Goal: Book appointment/travel/reservation

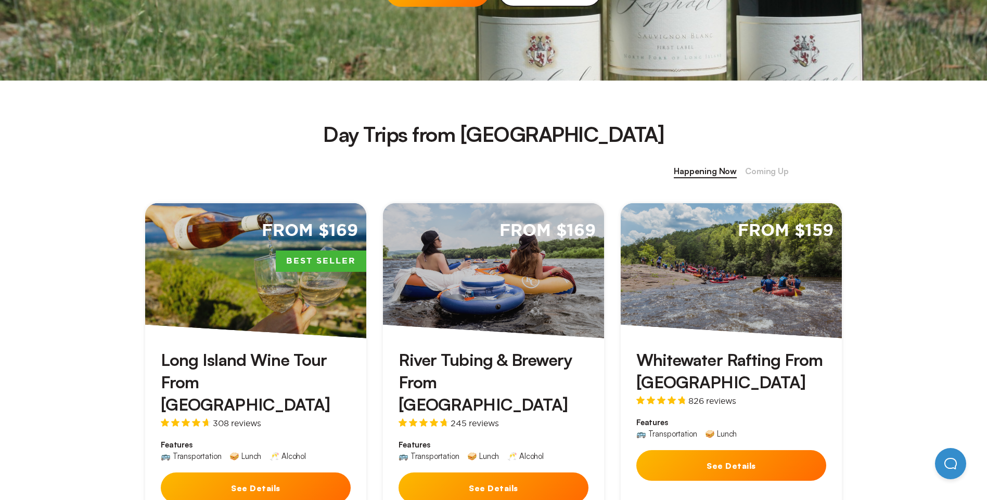
scroll to position [364, 0]
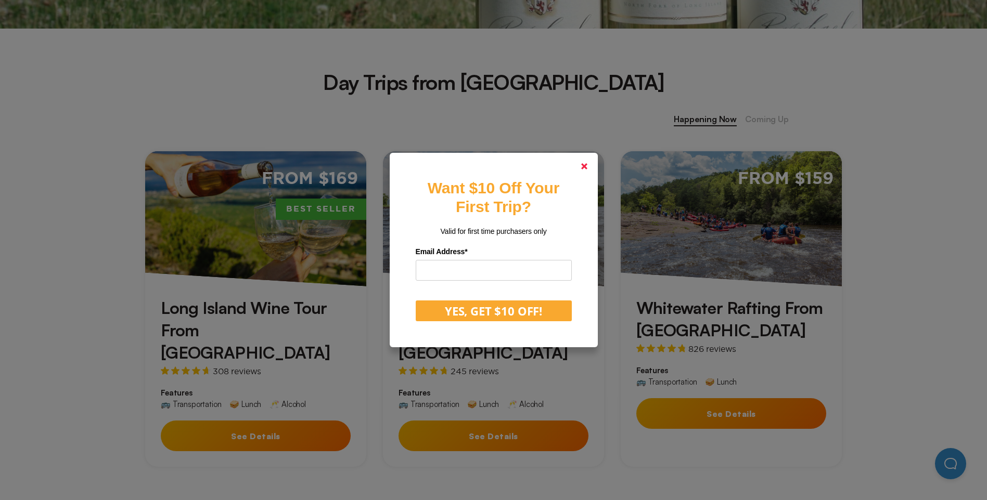
click at [587, 167] on polygon at bounding box center [584, 166] width 6 height 6
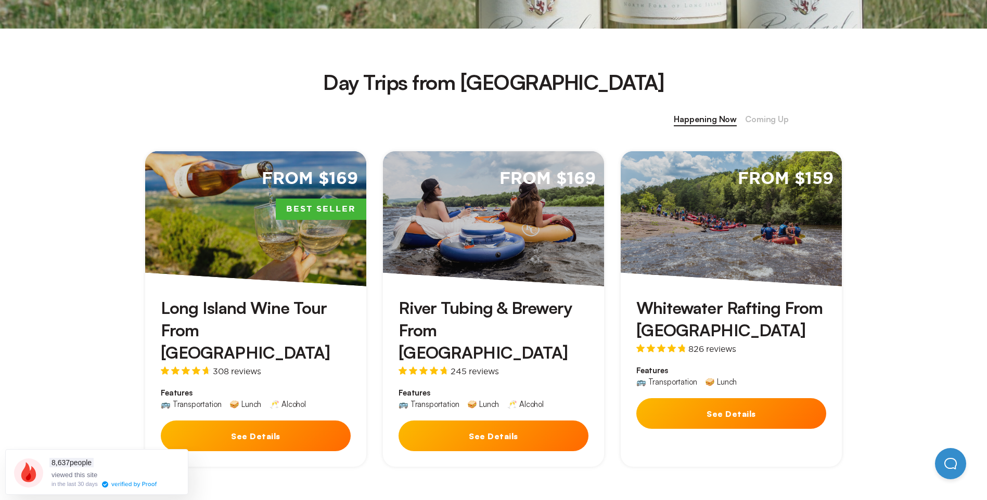
click at [728, 307] on h3 "Whitewater Rafting From [GEOGRAPHIC_DATA]" at bounding box center [731, 319] width 190 height 45
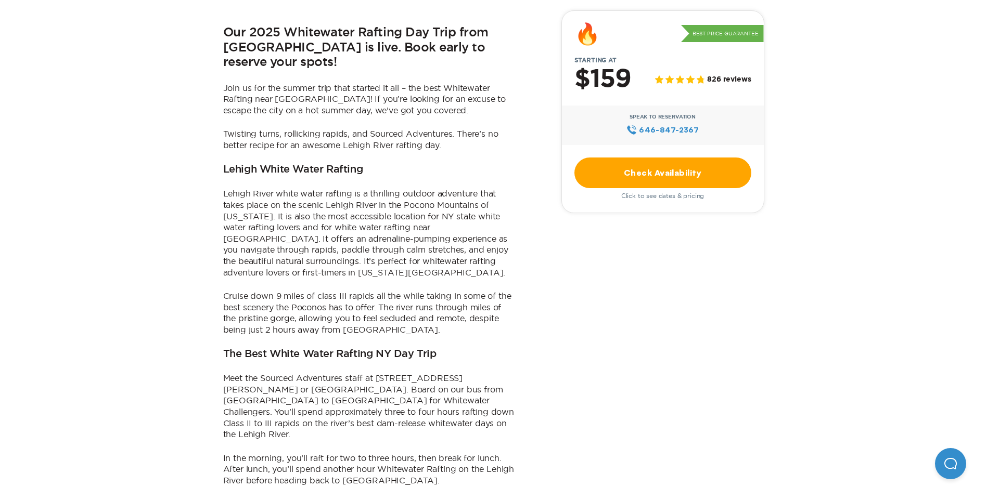
scroll to position [468, 0]
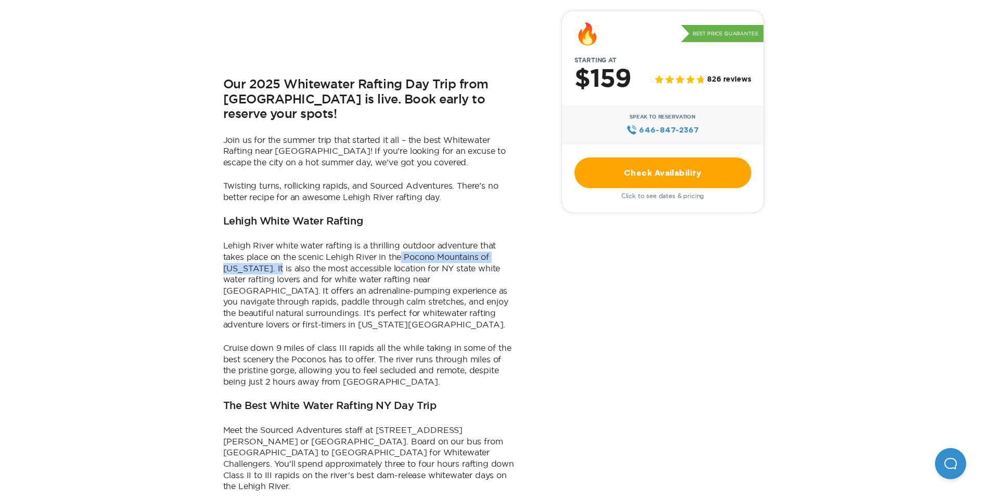
drag, startPoint x: 401, startPoint y: 213, endPoint x: 280, endPoint y: 228, distance: 121.6
click at [280, 240] on p "Lehigh River white water rafting is a thrilling outdoor adventure that takes pl…" at bounding box center [368, 285] width 291 height 90
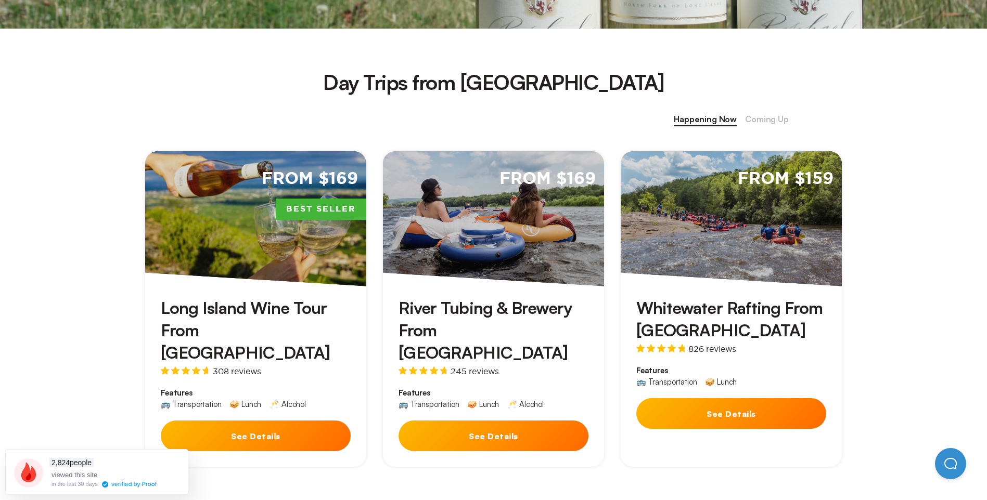
click at [845, 278] on div "From $159 Whitewater Rafting From [GEOGRAPHIC_DATA] 826 reviews Features 🚌 Tran…" at bounding box center [731, 309] width 238 height 333
click at [779, 288] on div "Whitewater Rafting From NYC 826 reviews Features 🚌 Transportation 🥪 Lunch See D…" at bounding box center [730, 366] width 221 height 159
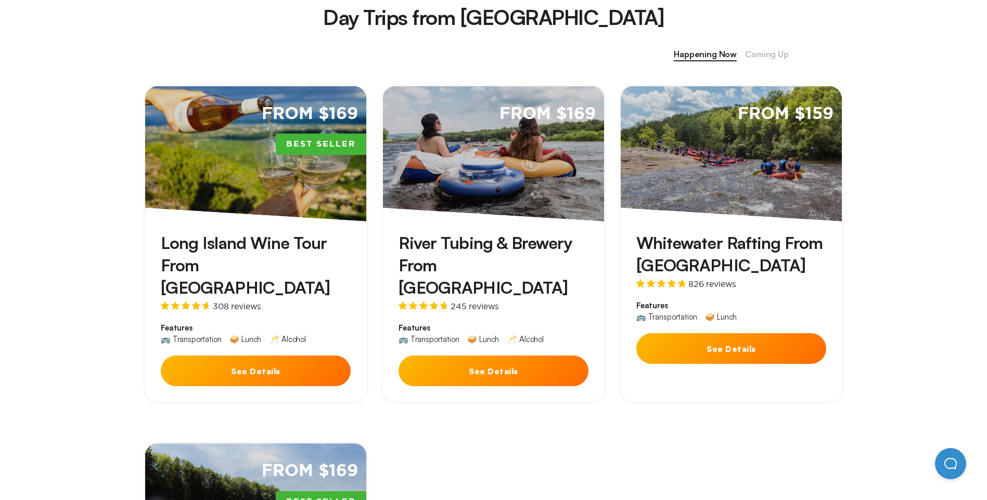
scroll to position [312, 0]
